Goal: Register for event/course

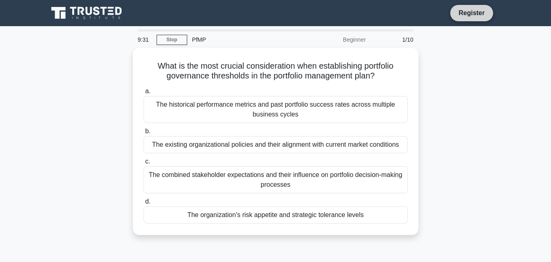
click at [473, 13] on link "Register" at bounding box center [472, 13] width 36 height 10
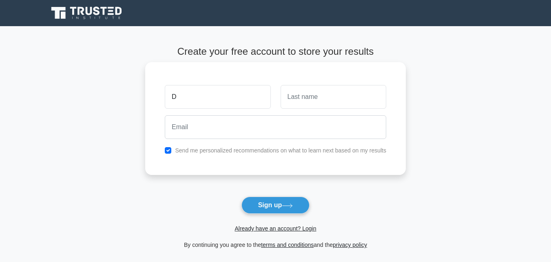
type input "[PERSON_NAME]"
click at [298, 92] on input "text" at bounding box center [334, 97] width 106 height 24
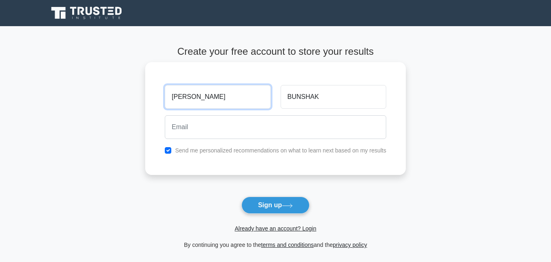
click at [217, 103] on input "[PERSON_NAME]" at bounding box center [218, 97] width 106 height 24
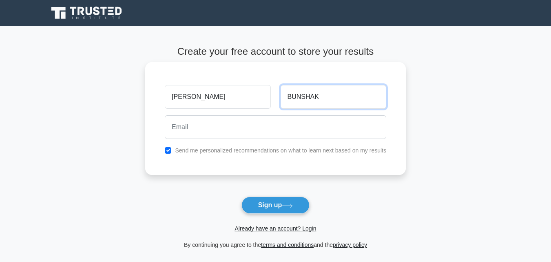
click at [289, 96] on input "BUNSHAK" at bounding box center [334, 97] width 106 height 24
type input "C. BUNSHAK"
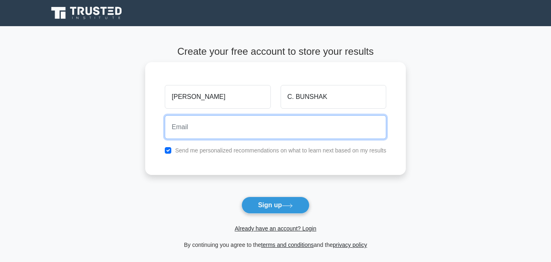
click at [251, 134] on input "email" at bounding box center [276, 127] width 222 height 24
type input "[EMAIL_ADDRESS][DOMAIN_NAME]"
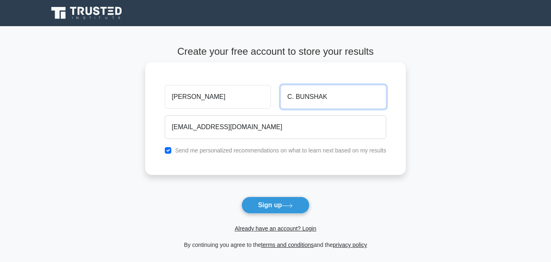
click at [295, 97] on input "C. BUNSHAK" at bounding box center [334, 97] width 106 height 24
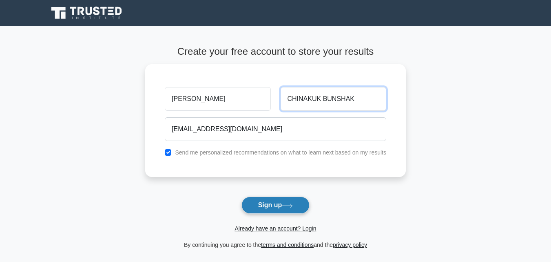
type input "CHINAKUK BUNSHAK"
click at [275, 208] on button "Sign up" at bounding box center [276, 204] width 69 height 17
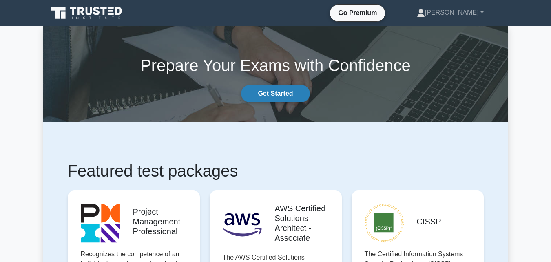
click at [277, 93] on link "Get Started" at bounding box center [275, 93] width 69 height 17
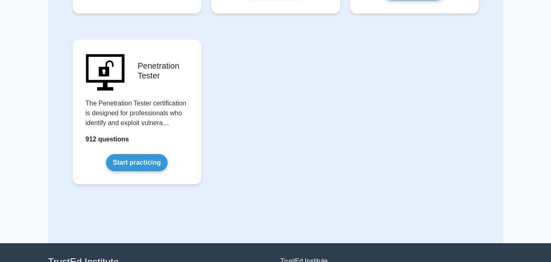
scroll to position [1900, 0]
